Goal: Task Accomplishment & Management: Manage account settings

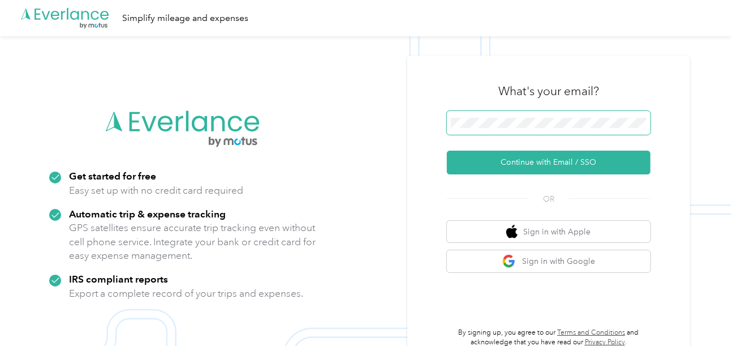
click at [481, 116] on span at bounding box center [549, 123] width 204 height 24
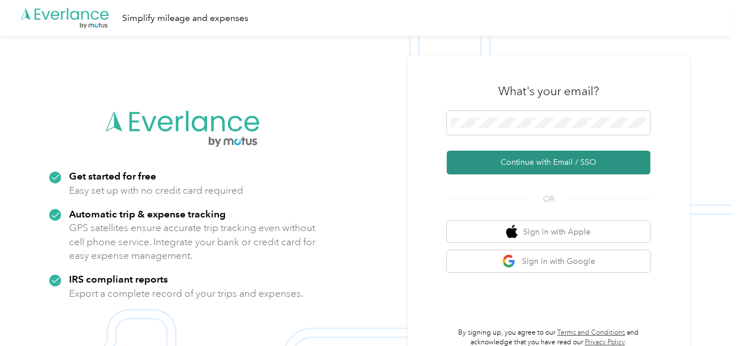
click at [490, 154] on button "Continue with Email / SSO" at bounding box center [549, 162] width 204 height 24
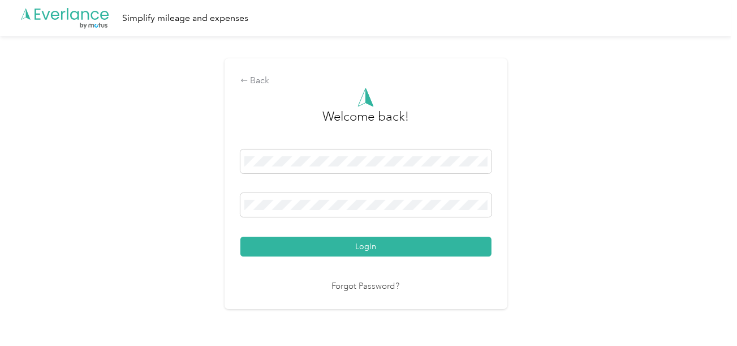
drag, startPoint x: 347, startPoint y: 239, endPoint x: 533, endPoint y: 212, distance: 188.1
click at [347, 239] on button "Login" at bounding box center [365, 246] width 251 height 20
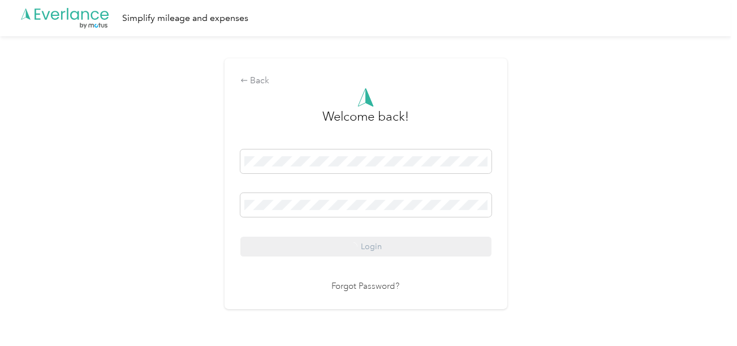
click at [533, 212] on div "Back Welcome back! Login Forgot Password?" at bounding box center [365, 188] width 731 height 304
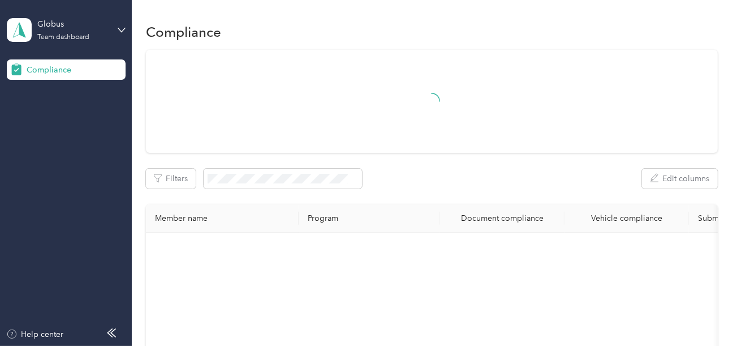
drag, startPoint x: 410, startPoint y: 87, endPoint x: 413, endPoint y: 95, distance: 8.9
click at [410, 87] on div at bounding box center [432, 101] width 532 height 40
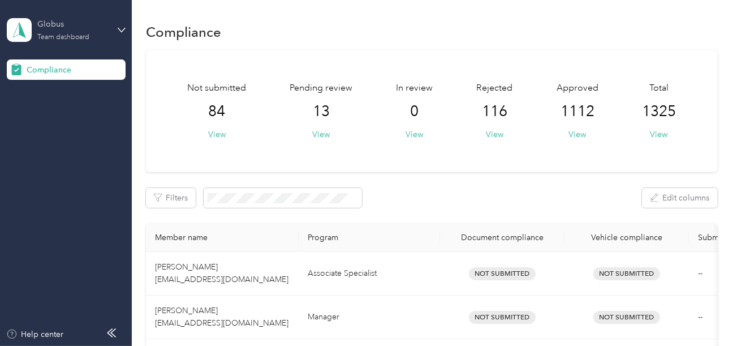
drag, startPoint x: 80, startPoint y: 29, endPoint x: 87, endPoint y: 37, distance: 10.9
click at [80, 29] on div "Globus" at bounding box center [72, 24] width 71 height 12
click at [45, 113] on div "Log out" at bounding box center [38, 119] width 44 height 12
